Goal: Information Seeking & Learning: Check status

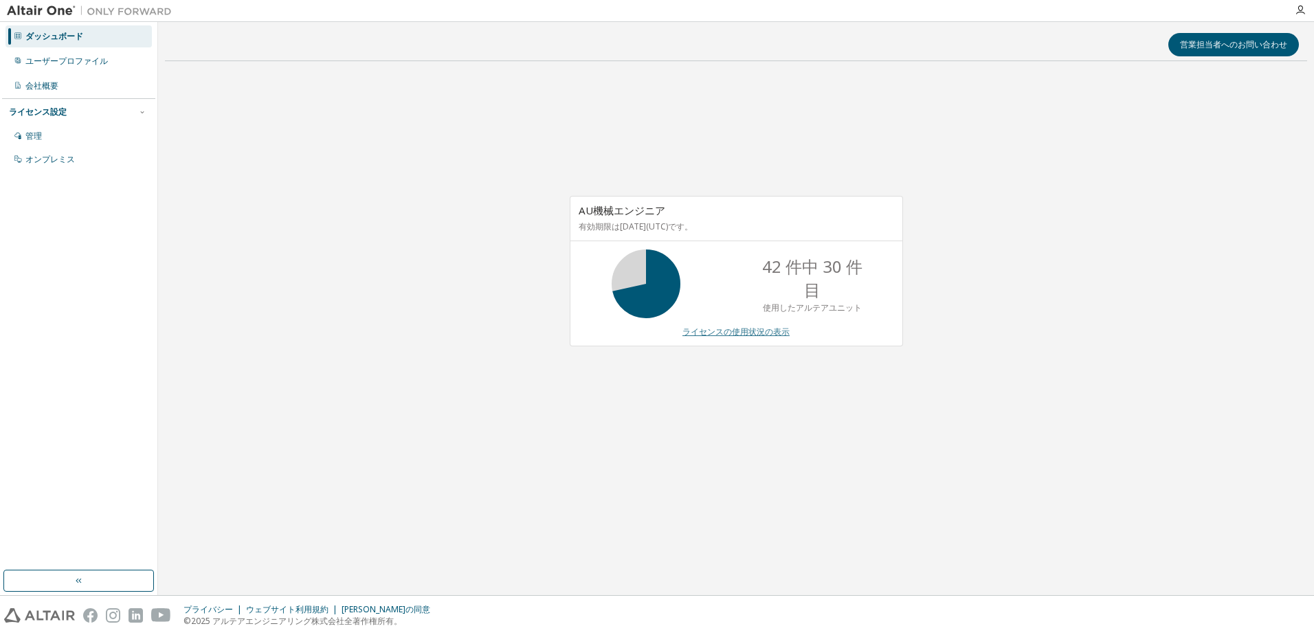
click at [729, 330] on link "ライセンスの使用状況の表示" at bounding box center [736, 332] width 107 height 12
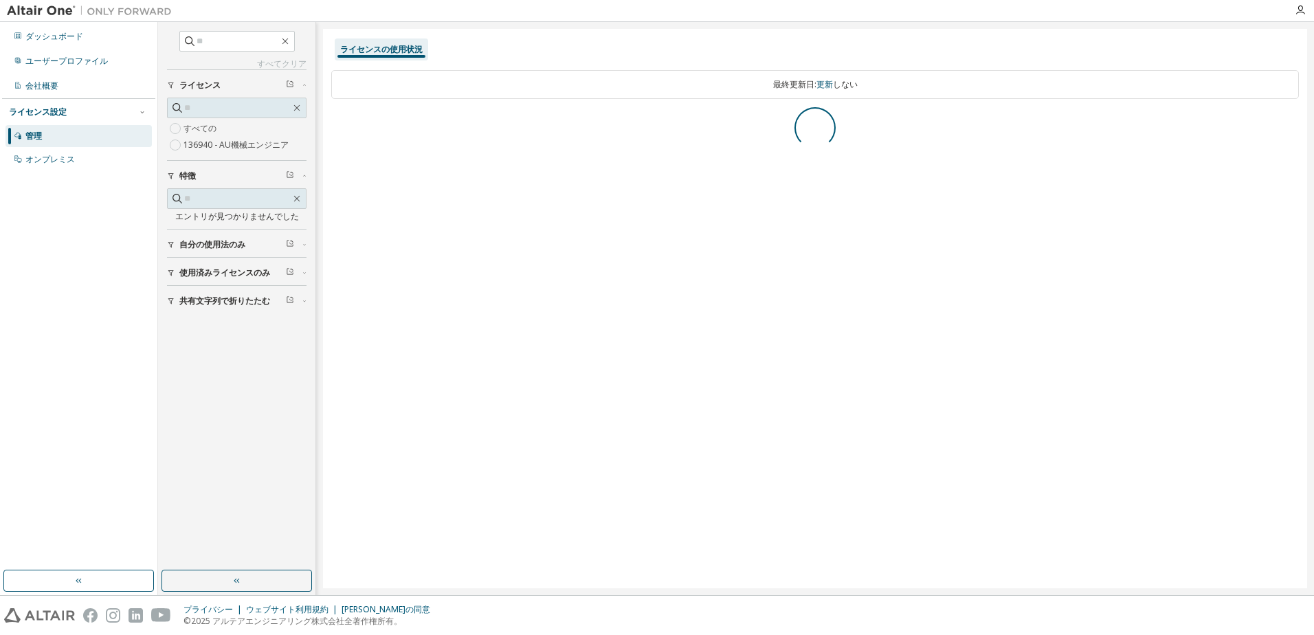
click at [205, 275] on div "共有文字列で折りたたむ 使用済みライセンスのみ 自分の使用法のみ 特徴 エントリが見つかりませんでした ライセンス すべての 136940 - AU機械エンジ…" at bounding box center [237, 191] width 140 height 244
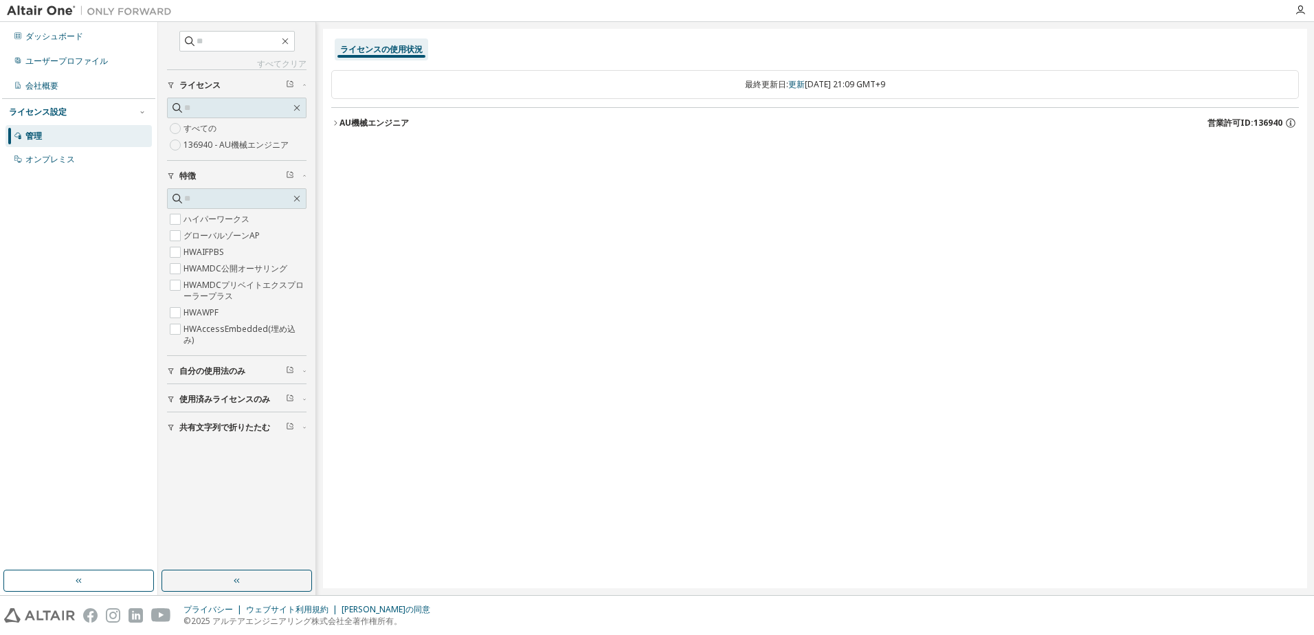
click at [186, 403] on span "使用済みライセンスのみ" at bounding box center [224, 399] width 91 height 11
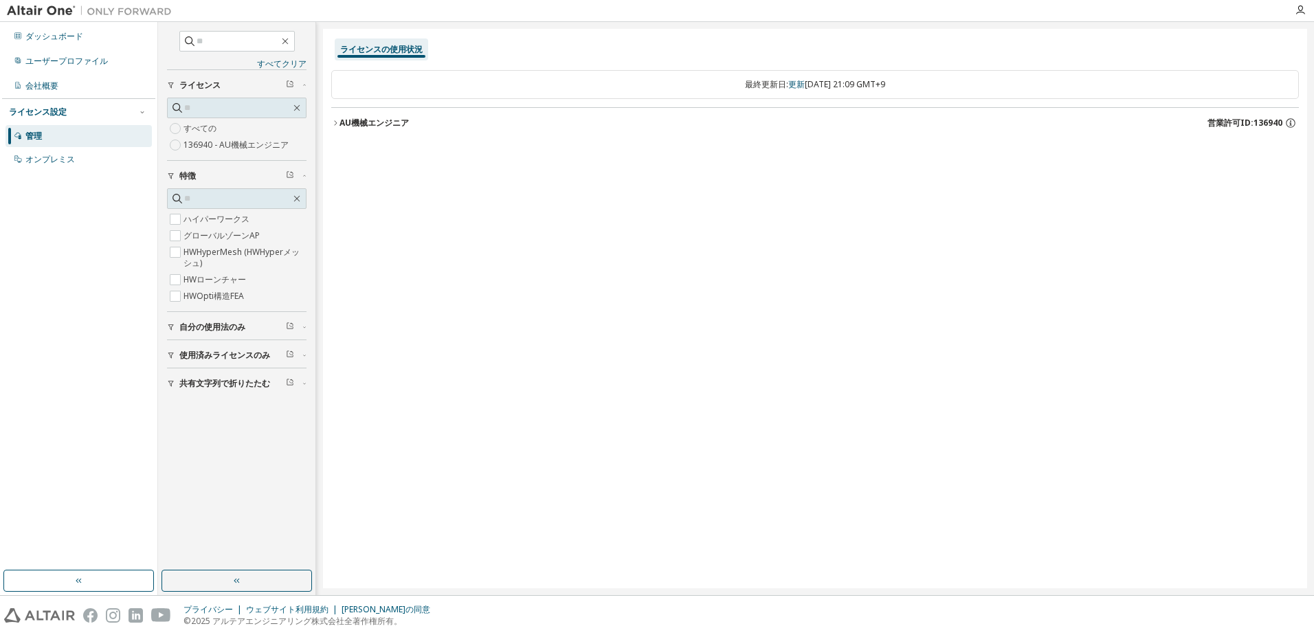
click at [360, 123] on font "AU機械エンジニア" at bounding box center [374, 123] width 69 height 12
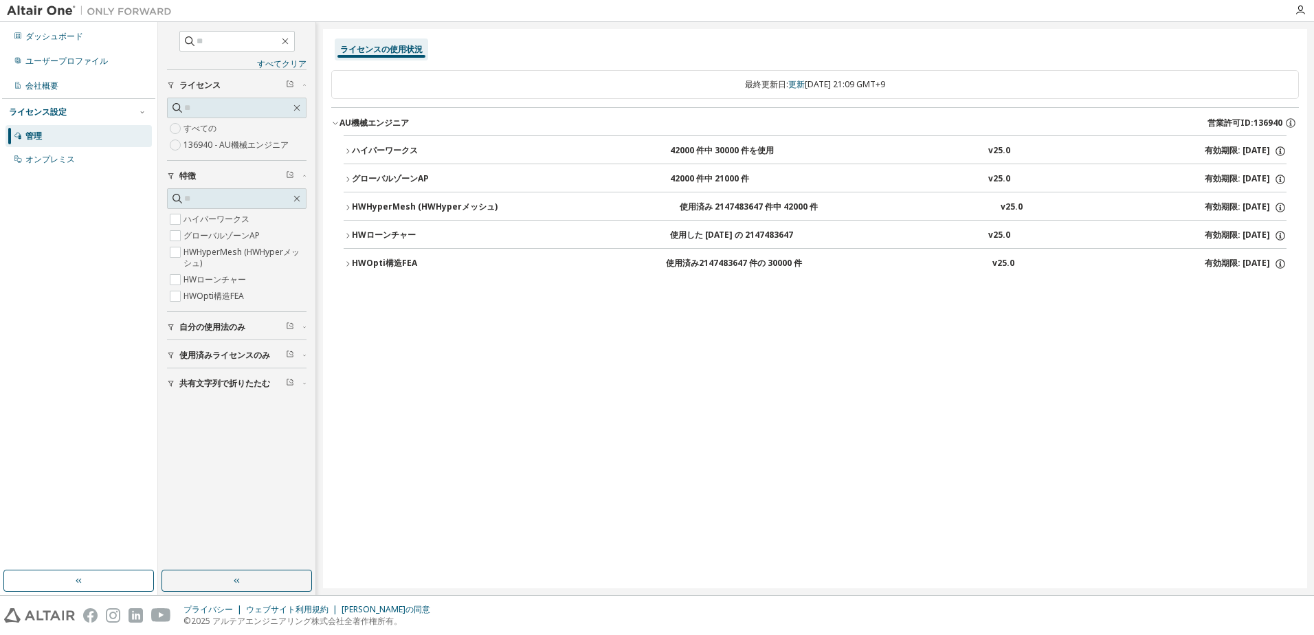
click at [228, 327] on span "自分の使用法のみ" at bounding box center [212, 327] width 66 height 11
click at [403, 360] on div "ライセンスの使用状況 最終更新日: 更新 [DATE] 21:09 GMT+9 AU機械エンジニア 営業許可ID:136940 ハイパーワークス 42000 …" at bounding box center [815, 309] width 984 height 560
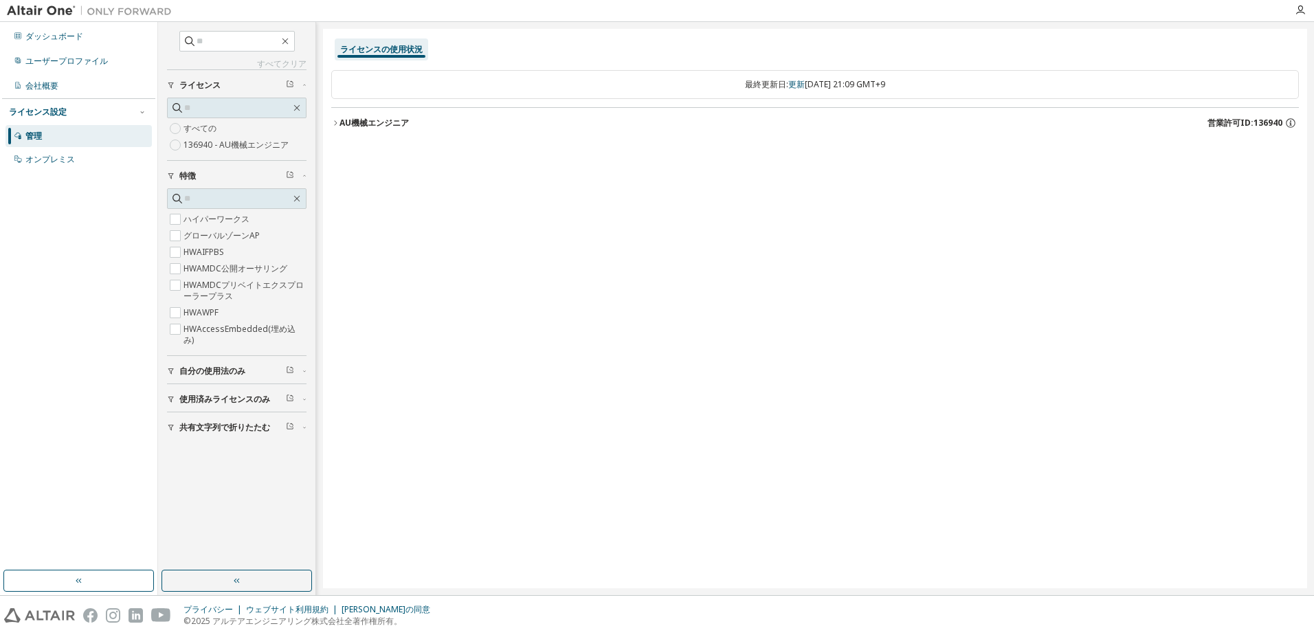
click at [357, 121] on font "AU機械エンジニア" at bounding box center [374, 123] width 69 height 12
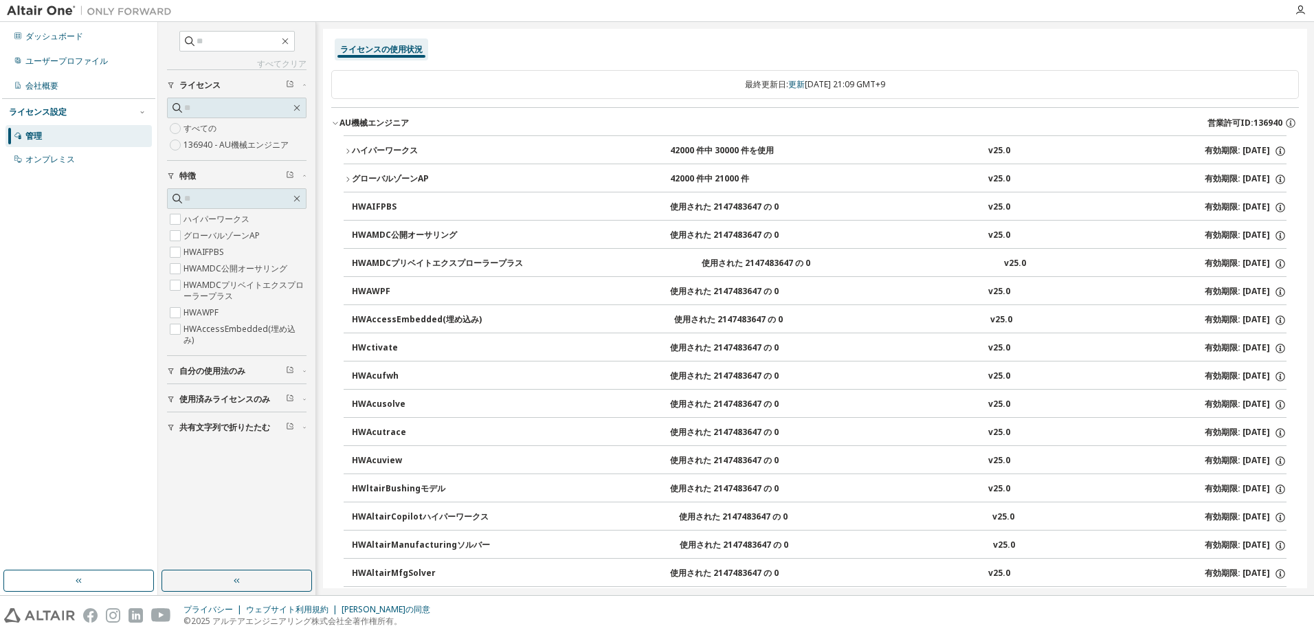
click at [193, 375] on span "自分の使用法のみ" at bounding box center [212, 371] width 66 height 11
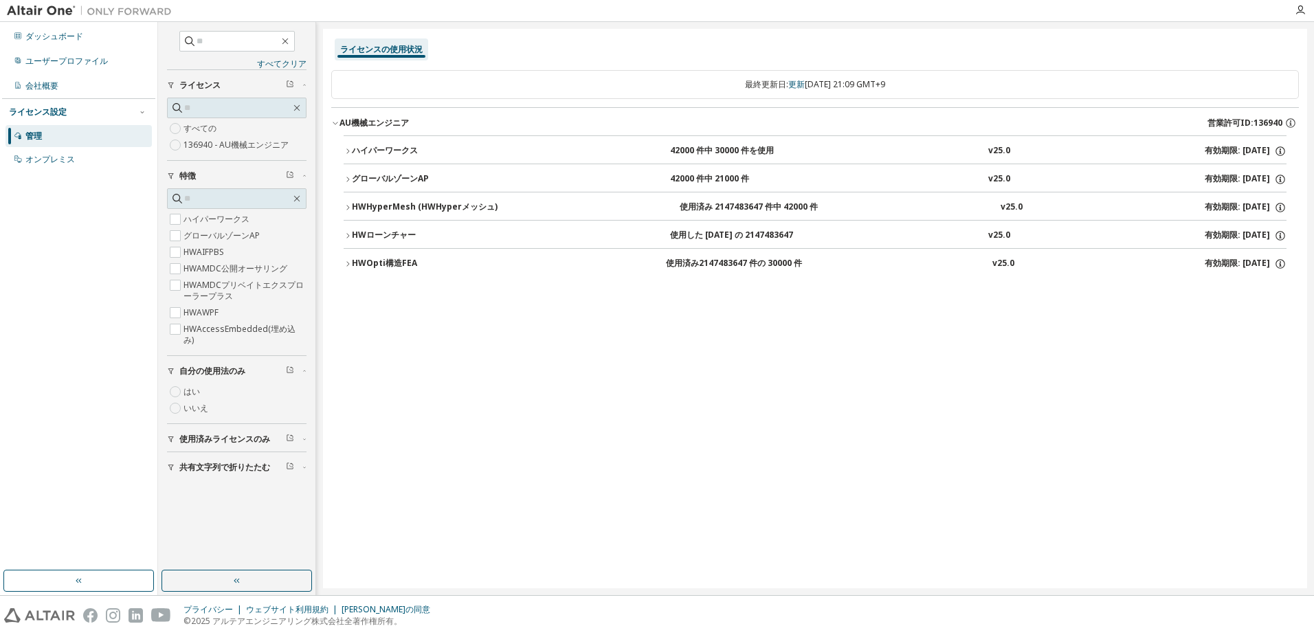
click at [457, 350] on div "ライセンスの使用状況 最終更新日: 更新 [DATE] 21:09 GMT+9 AU機械エンジニア 営業許可ID:136940 ハイパーワークス 42000 …" at bounding box center [815, 309] width 984 height 560
click at [373, 150] on div "ハイパーワークス" at bounding box center [414, 151] width 124 height 12
